Goal: Communication & Community: Answer question/provide support

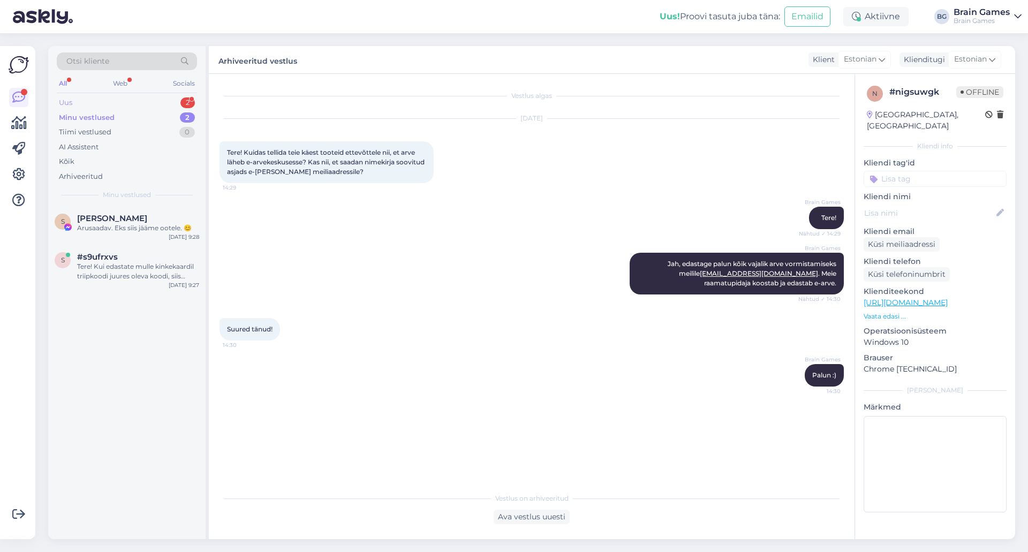
click at [128, 100] on div "Uus 2" at bounding box center [127, 102] width 140 height 15
click at [94, 242] on div "4 #4blnfvpa 1 Tere! Kas oskate öelda millal pannakse tellimus #19482 [PERSON_NA…" at bounding box center [126, 230] width 157 height 48
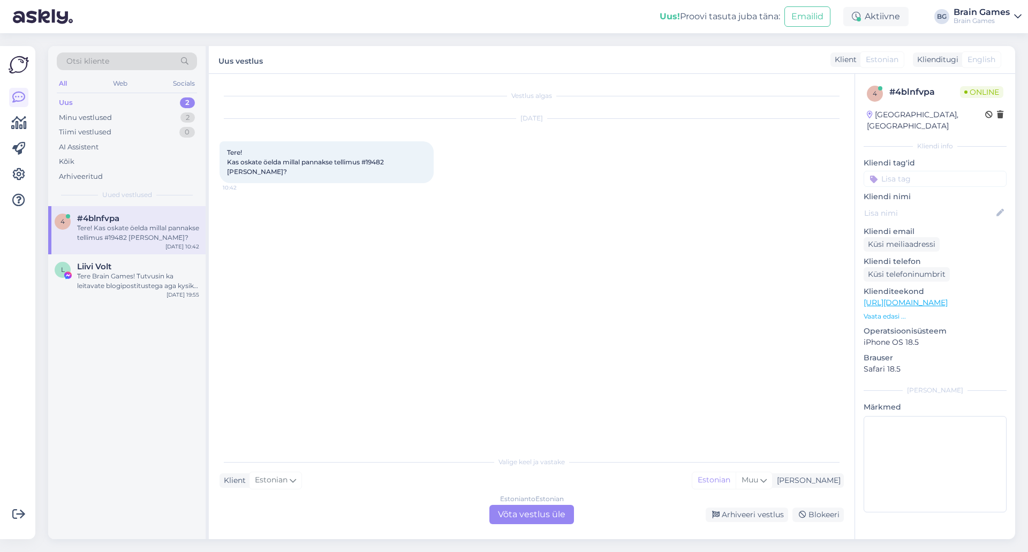
click at [491, 265] on div "Vestlus algas [DATE] Tere! Kas oskate öelda millal pannakse tellimus #19482 [PE…" at bounding box center [536, 263] width 634 height 356
click at [378, 164] on span "Tere! Kas oskate öelda millal pannakse tellimus #19482 [PERSON_NAME]?" at bounding box center [306, 161] width 158 height 27
copy span "19482"
click at [548, 508] on div "Estonian to Estonian Võta vestlus üle" at bounding box center [531, 514] width 85 height 19
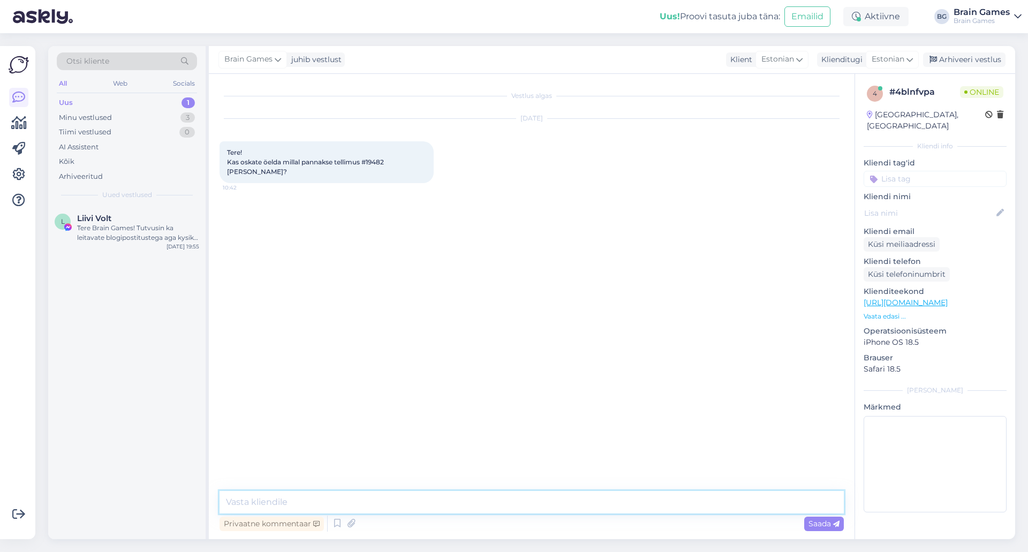
click at [538, 501] on textarea at bounding box center [531, 502] width 624 height 22
type textarea "Tere!"
type textarea "Tellimus on alles komplekteerimisel. Saadame paki jälgimiskoodi, [PERSON_NAME] …"
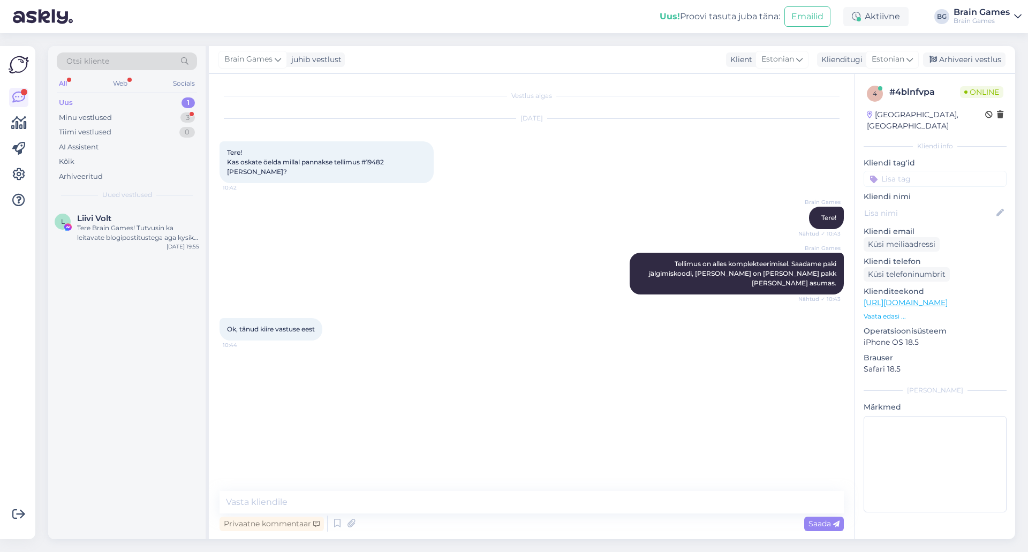
click at [460, 377] on div "Vestlus algas Sep 19 2025 Tere! Kas oskate öelda millal pannakse tellimus #1948…" at bounding box center [536, 283] width 634 height 397
click at [494, 508] on textarea at bounding box center [531, 502] width 624 height 22
type textarea "Palun :)"
click at [940, 57] on div "Arhiveeri vestlus" at bounding box center [964, 59] width 82 height 14
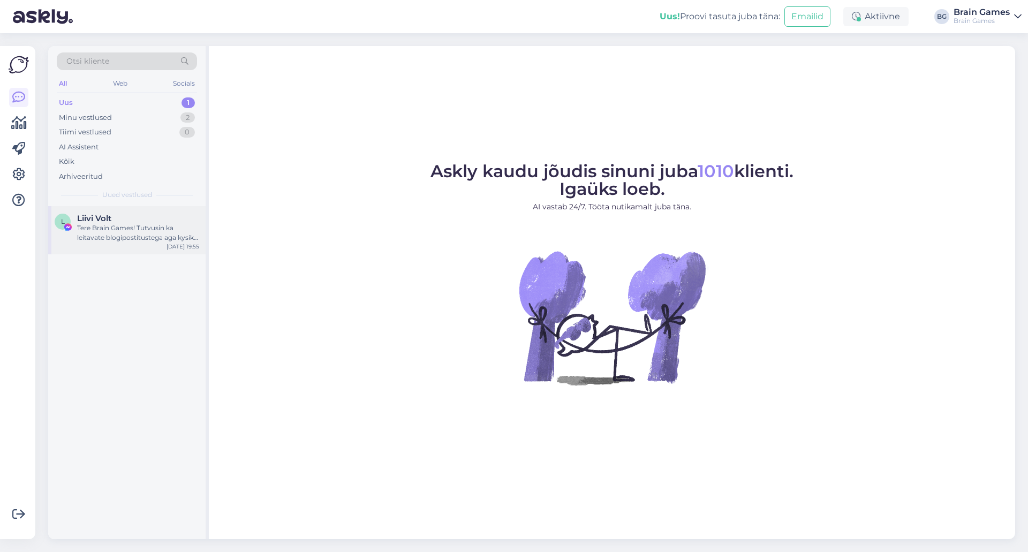
click at [115, 225] on div "Tere Brain Games! Tutvusin ka leitavate blogipostitustega aga kysiks ka isiklik…" at bounding box center [138, 232] width 122 height 19
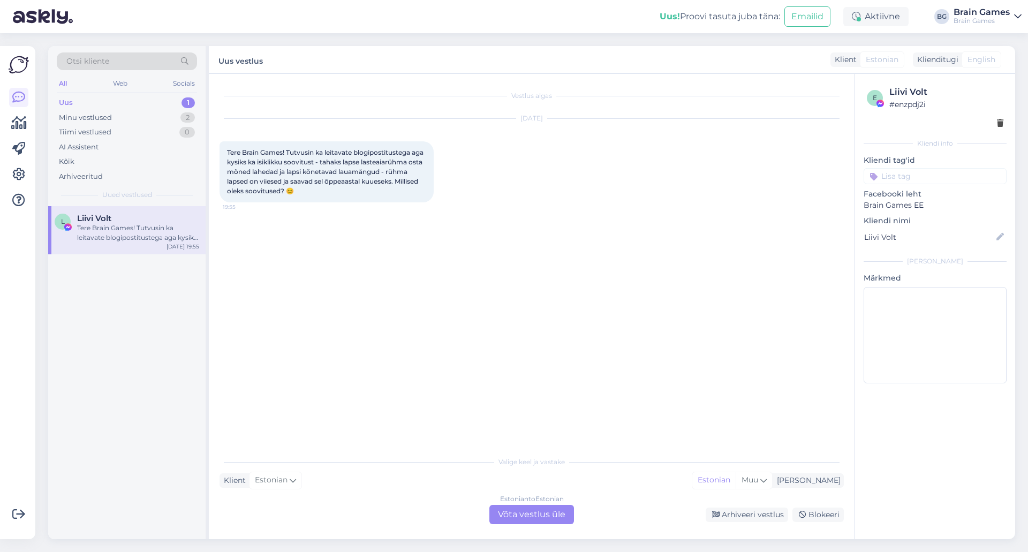
click at [480, 366] on div "Vestlus algas [DATE] Tere Brain Games! Tutvusin ka leitavate blogipostitustega …" at bounding box center [536, 263] width 634 height 356
click at [532, 519] on div "Estonian to Estonian Võta vestlus üle" at bounding box center [531, 514] width 85 height 19
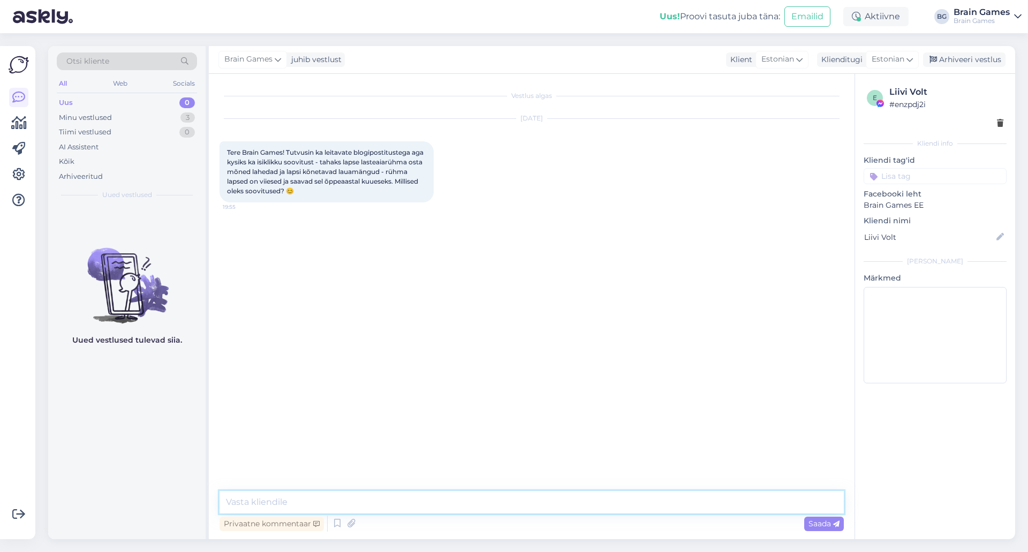
click at [543, 505] on textarea at bounding box center [531, 502] width 624 height 22
click at [303, 505] on textarea "Tere!" at bounding box center [531, 502] width 624 height 22
paste textarea "[URL][DOMAIN_NAME]"
type textarea "Tere! Mäng, mis kindlasti ei ole veel blogipostitustesse jõudnud, on meile just…"
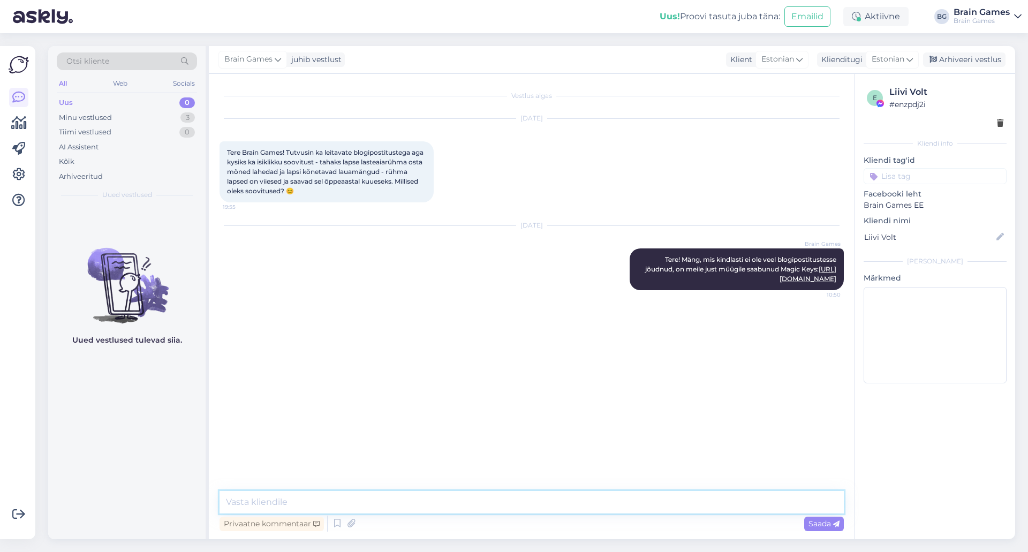
click at [712, 500] on textarea at bounding box center [531, 502] width 624 height 22
click at [546, 501] on textarea "Väga lõbusad ja kaasahaaravad on kindlasti [PERSON_NAME]:" at bounding box center [531, 502] width 624 height 22
paste textarea "[URL][DOMAIN_NAME][PERSON_NAME]"
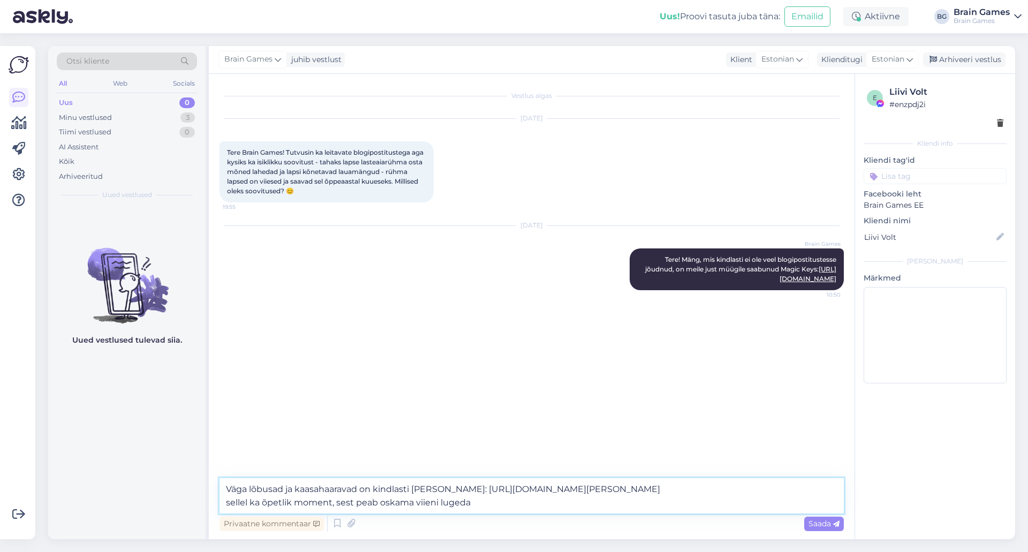
type textarea "Väga lõbusad ja kaasahaaravad on kindlasti [PERSON_NAME]: [URL][DOMAIN_NAME][PE…"
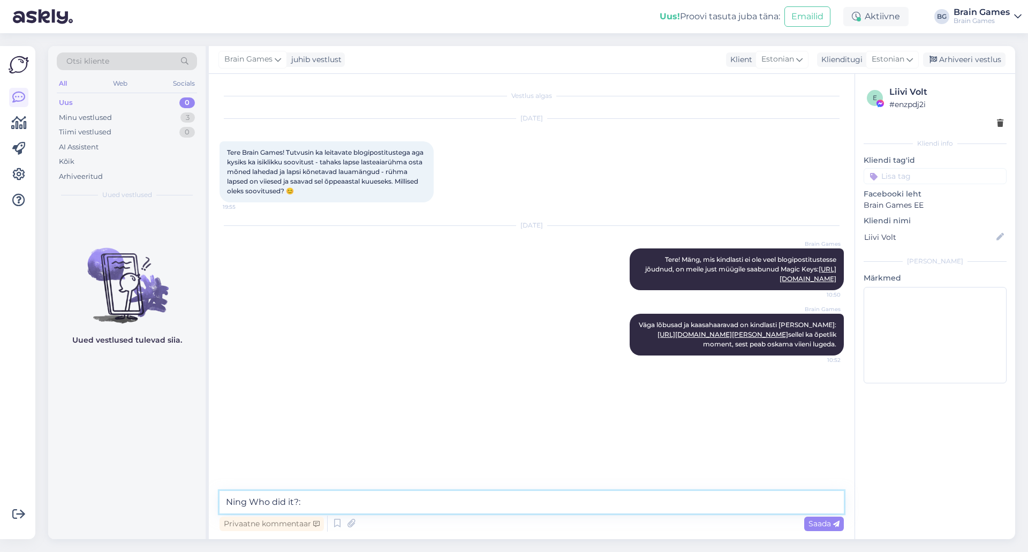
click at [324, 500] on textarea "Ning Who did it?:" at bounding box center [531, 502] width 624 height 22
paste textarea "[URL][DOMAIN_NAME]"
click at [231, 502] on textarea "Ning Who did it?: [URL][DOMAIN_NAME]" at bounding box center [531, 502] width 624 height 22
click at [538, 500] on textarea "...ning Who did it?: [URL][DOMAIN_NAME]" at bounding box center [531, 502] width 624 height 22
click at [301, 500] on textarea "...ning Who did it?: [URL][DOMAIN_NAME]" at bounding box center [531, 502] width 624 height 22
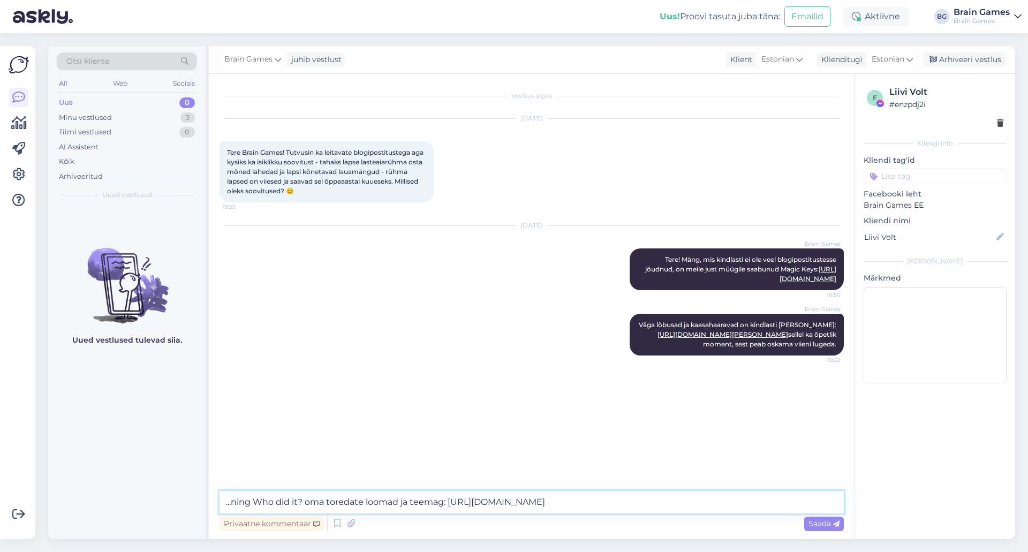
type textarea "...ning Who did it? oma toredate loomad ja teemaga: [URL][DOMAIN_NAME]"
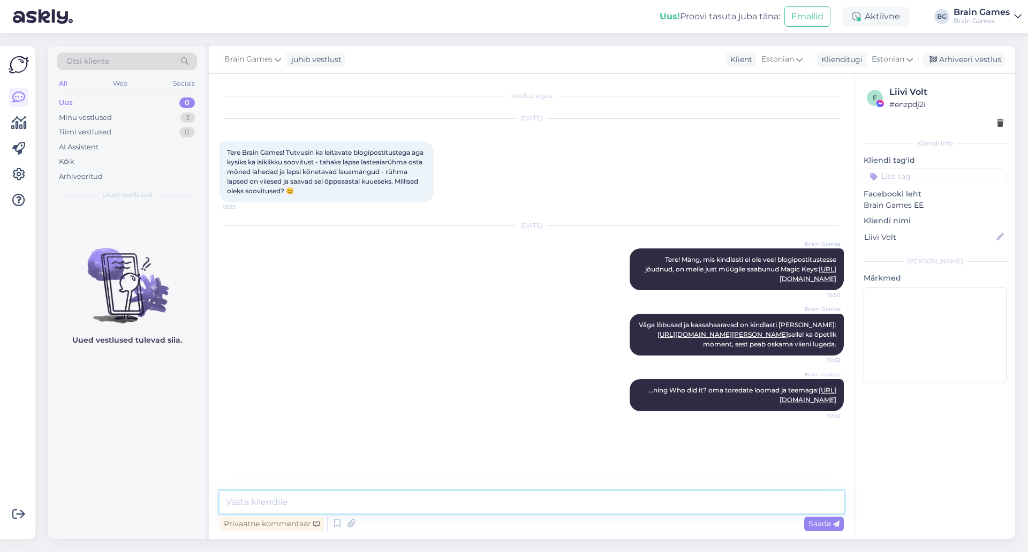
click at [656, 493] on textarea at bounding box center [531, 502] width 624 height 22
type textarea "a"
click at [773, 502] on textarea "Ja siis võibolla pakuks igaks juhuks ka kaks lihtsamat asja lastele, kes võibol…" at bounding box center [531, 502] width 624 height 22
paste textarea "[URL][DOMAIN_NAME]"
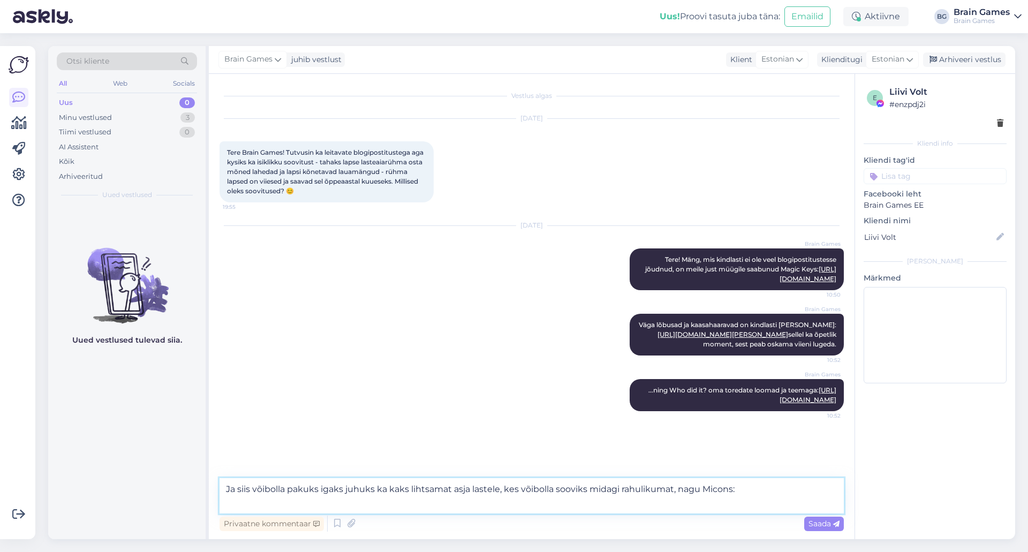
type textarea "Ja siis võibolla pakuks igaks juhuks ka kaks lihtsamat asja lastele, kes võibol…"
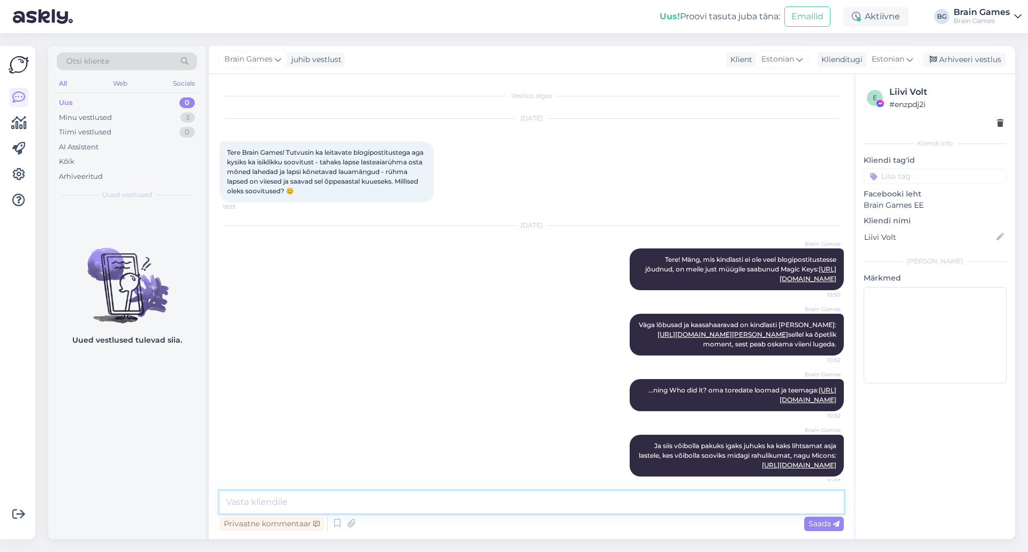
scroll to position [7, 0]
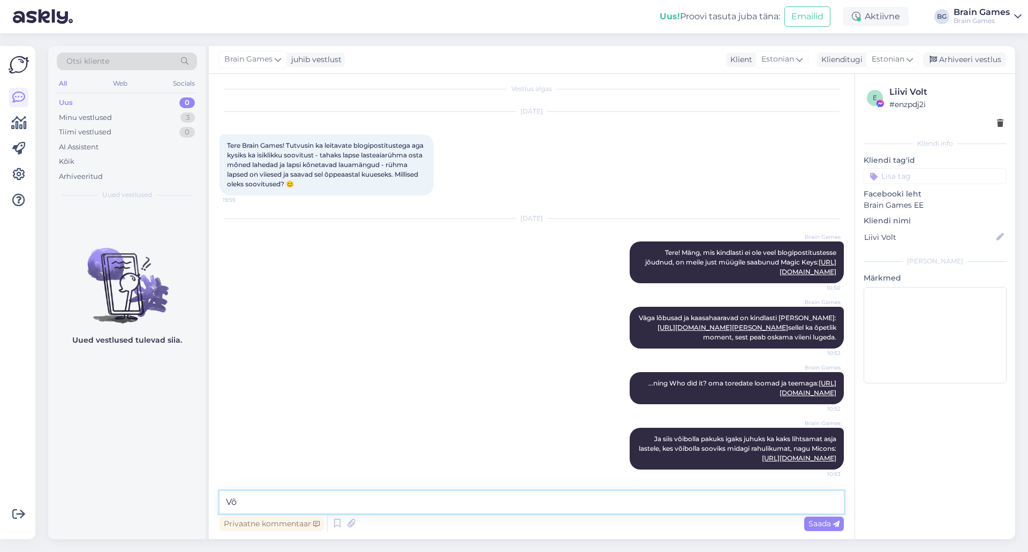
type textarea "V"
click at [517, 506] on textarea "või lihtsam täringumäng Sunny Side Up:" at bounding box center [531, 502] width 624 height 22
paste textarea "[URL][DOMAIN_NAME]"
type textarea "või lihtsam täringumäng Sunny Side Up: [URL][DOMAIN_NAME]"
